Goal: Information Seeking & Learning: Learn about a topic

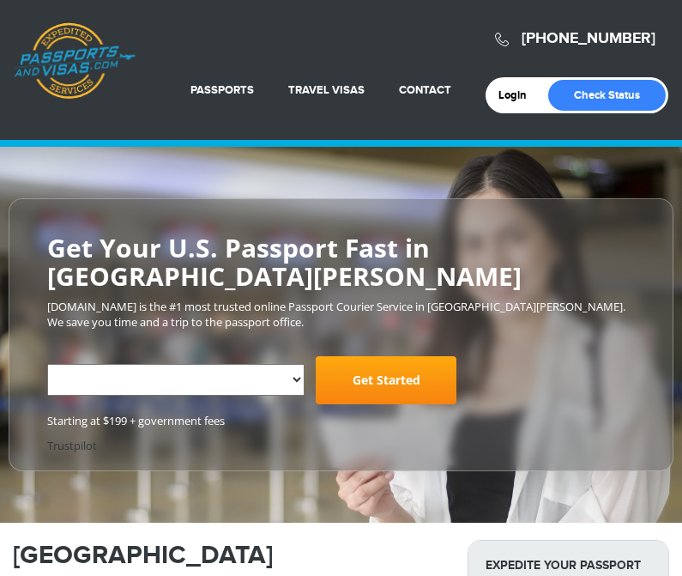
select select "**********"
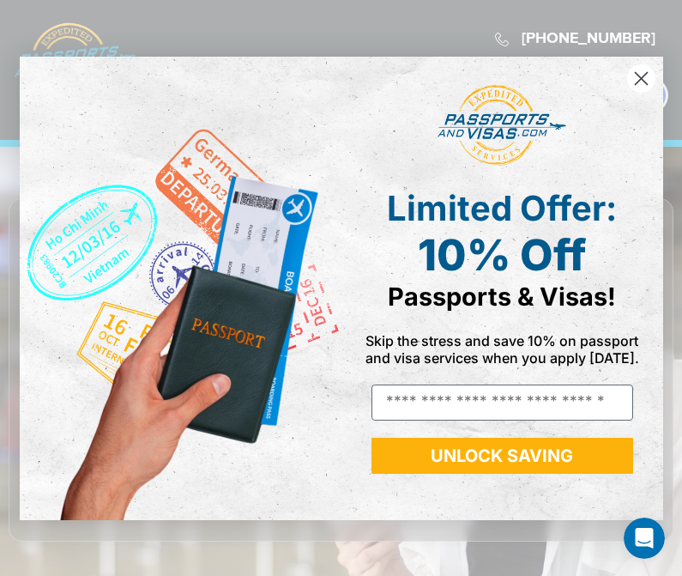
click at [635, 69] on circle "Close dialog" at bounding box center [640, 77] width 28 height 28
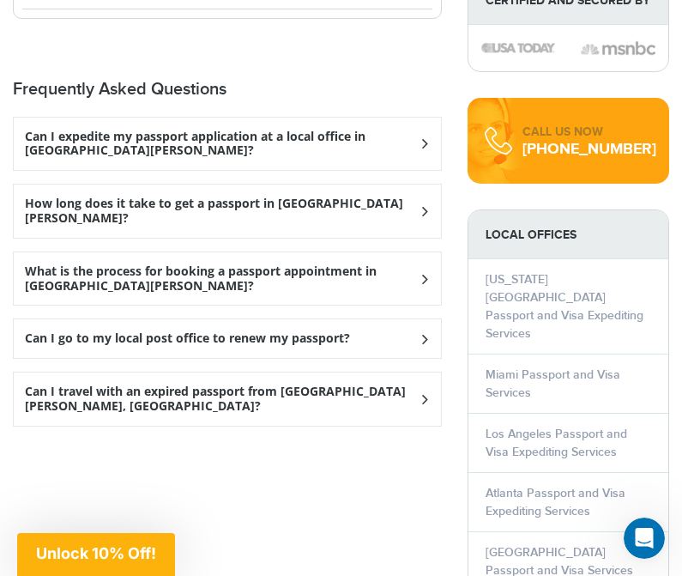
scroll to position [2348, 0]
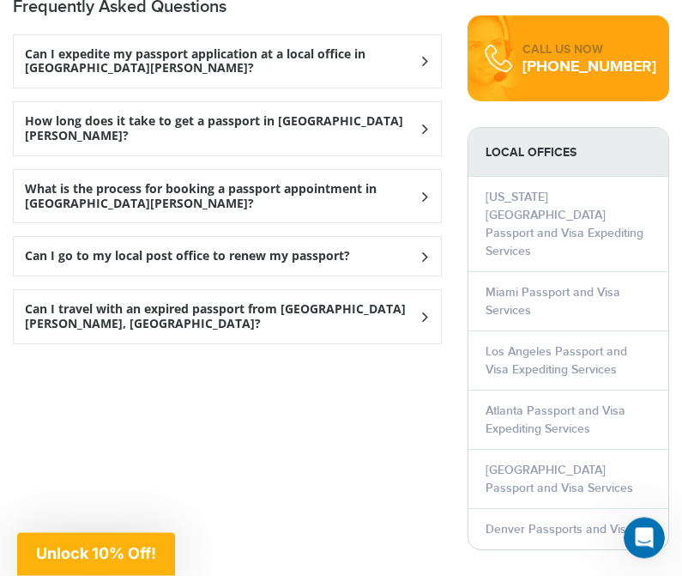
click at [65, 77] on h3 "Can I expedite my passport application at a local office in [GEOGRAPHIC_DATA][P…" at bounding box center [222, 62] width 394 height 29
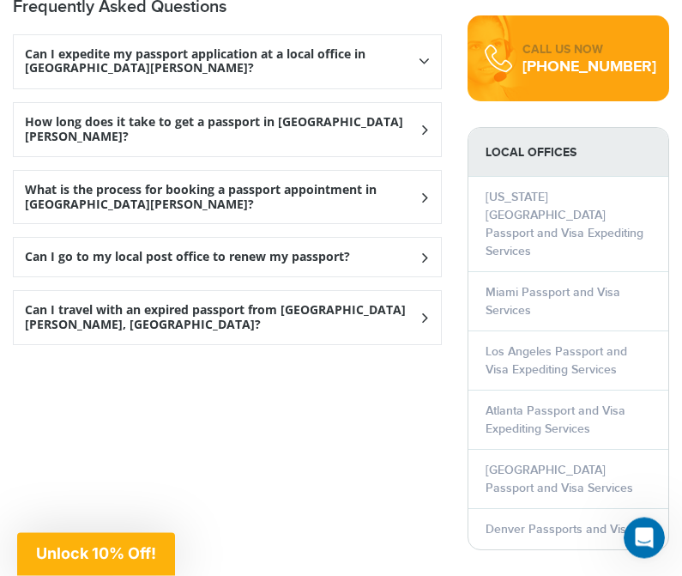
scroll to position [2349, 0]
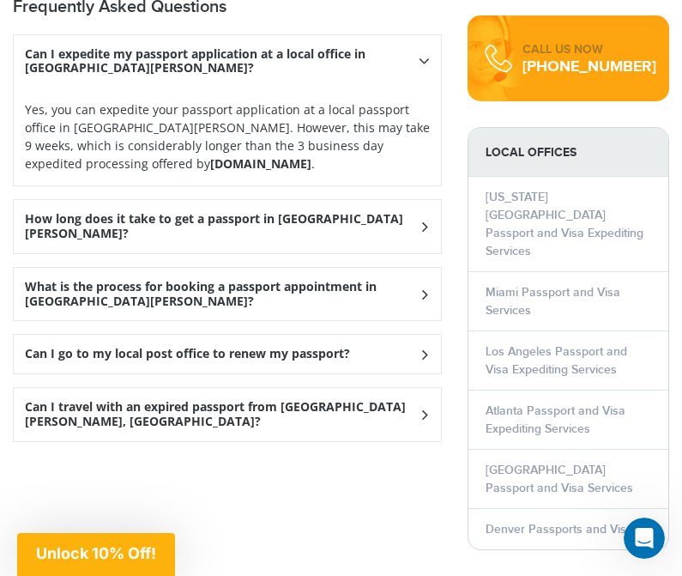
click at [30, 75] on h3 "Can I expedite my passport application at a local office in [GEOGRAPHIC_DATA][P…" at bounding box center [222, 61] width 394 height 29
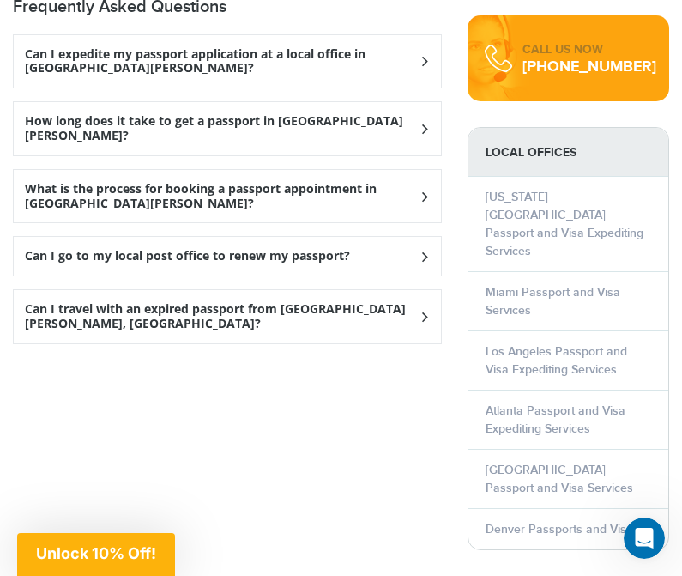
click at [51, 142] on h3 "How long does it take to get a passport in [GEOGRAPHIC_DATA][PERSON_NAME]?" at bounding box center [222, 128] width 394 height 29
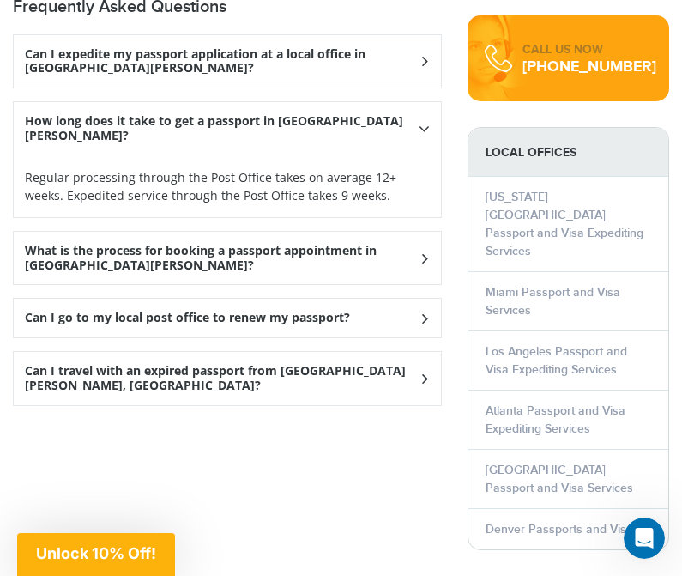
click at [45, 129] on h3 "How long does it take to get a passport in [GEOGRAPHIC_DATA][PERSON_NAME]?" at bounding box center [222, 128] width 394 height 29
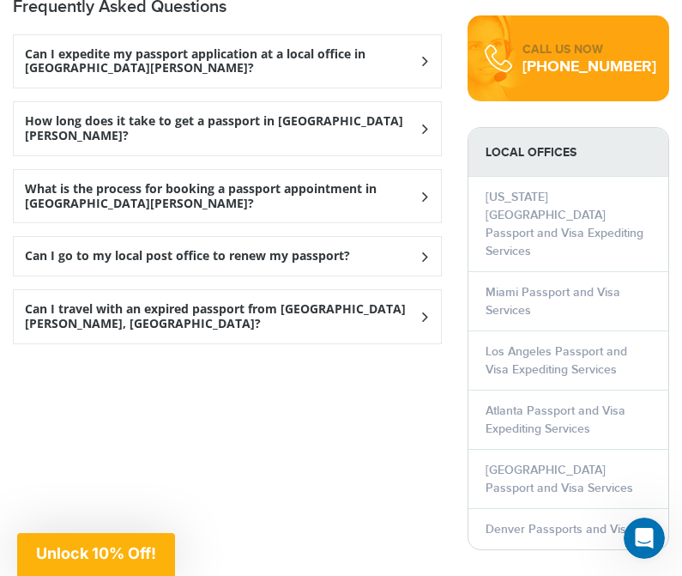
click at [41, 192] on h3 "What is the process for booking a passport appointment in [GEOGRAPHIC_DATA][PER…" at bounding box center [222, 196] width 394 height 29
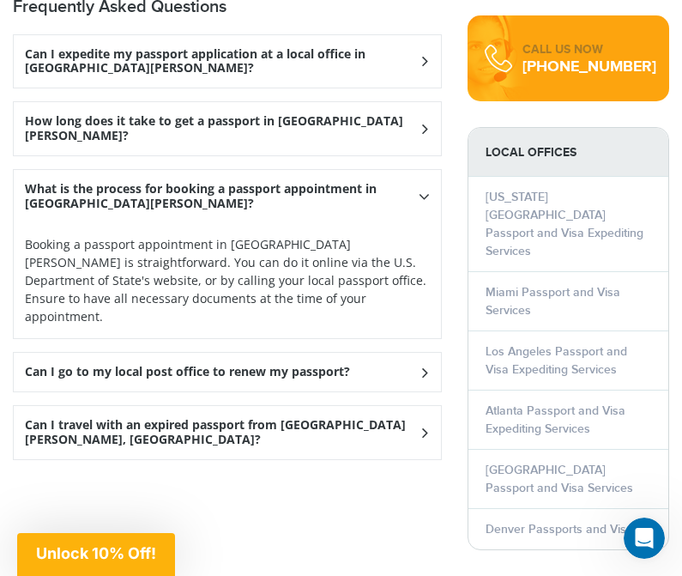
click at [50, 192] on h3 "What is the process for booking a passport appointment in [GEOGRAPHIC_DATA][PER…" at bounding box center [222, 196] width 394 height 29
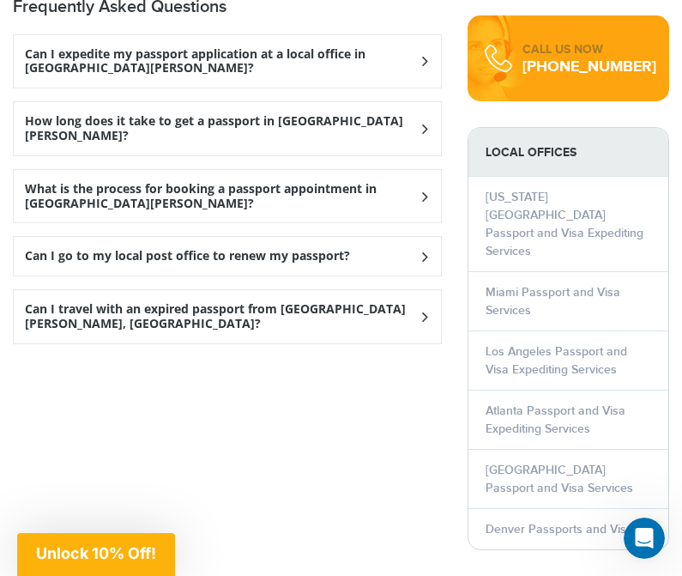
click at [55, 269] on div "Can I go to my local post office to renew my passport?" at bounding box center [227, 256] width 427 height 39
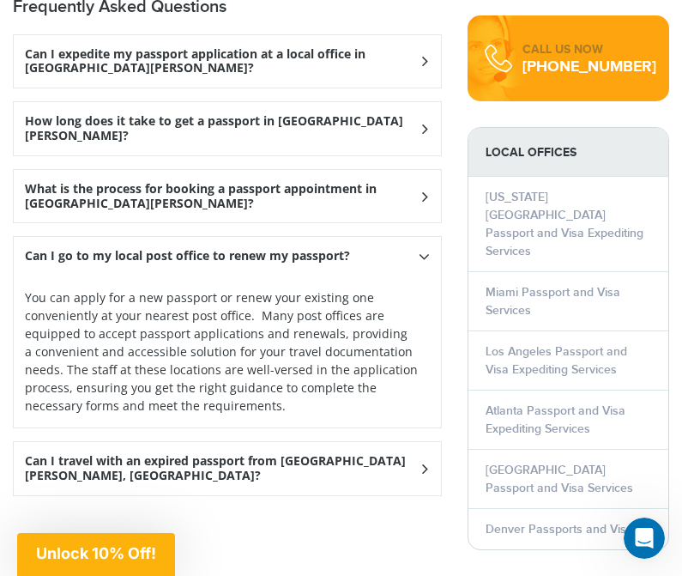
click at [52, 254] on h3 "Can I go to my local post office to renew my passport?" at bounding box center [187, 256] width 325 height 15
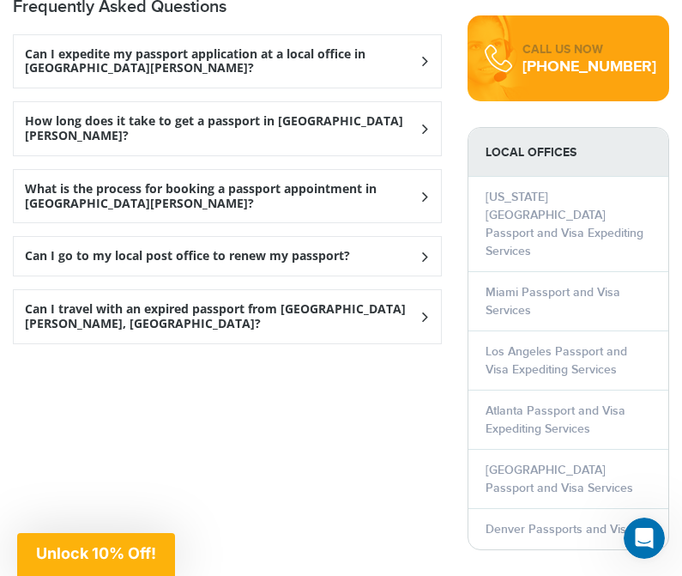
click at [57, 311] on h3 "Can I travel with an expired passport from [GEOGRAPHIC_DATA][PERSON_NAME], [GEO…" at bounding box center [222, 316] width 394 height 29
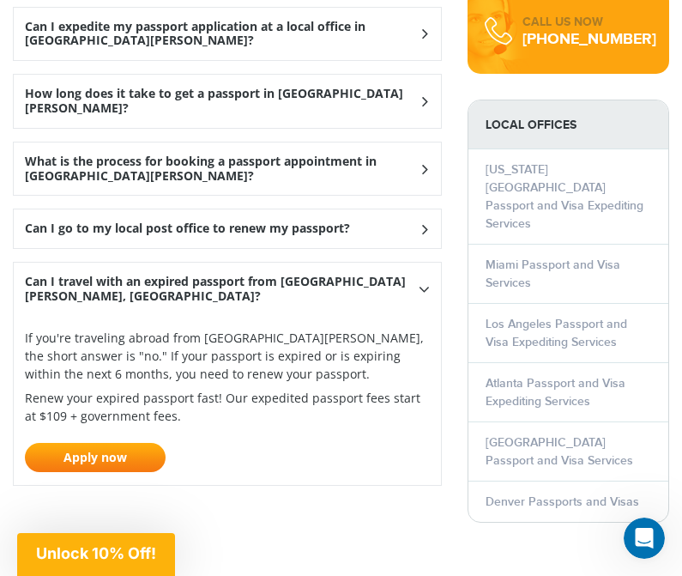
scroll to position [2378, 0]
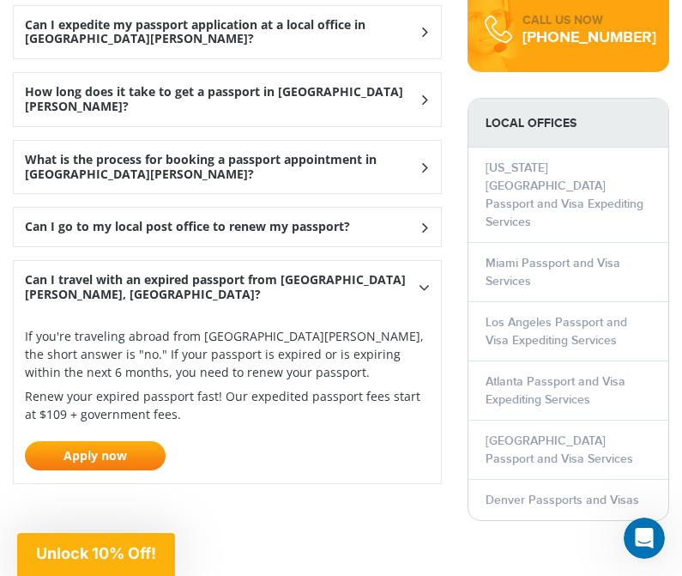
click at [47, 273] on h3 "Can I travel with an expired passport from [GEOGRAPHIC_DATA][PERSON_NAME], [GEO…" at bounding box center [222, 287] width 394 height 29
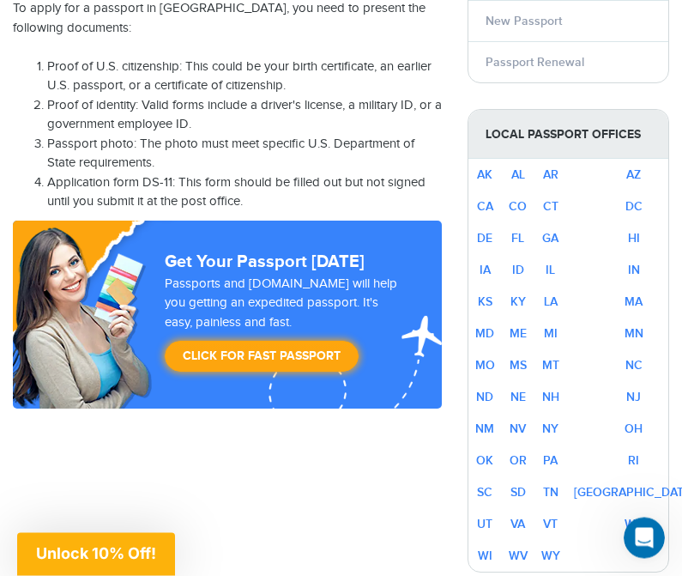
scroll to position [1017, 0]
